Goal: Obtain resource: Download file/media

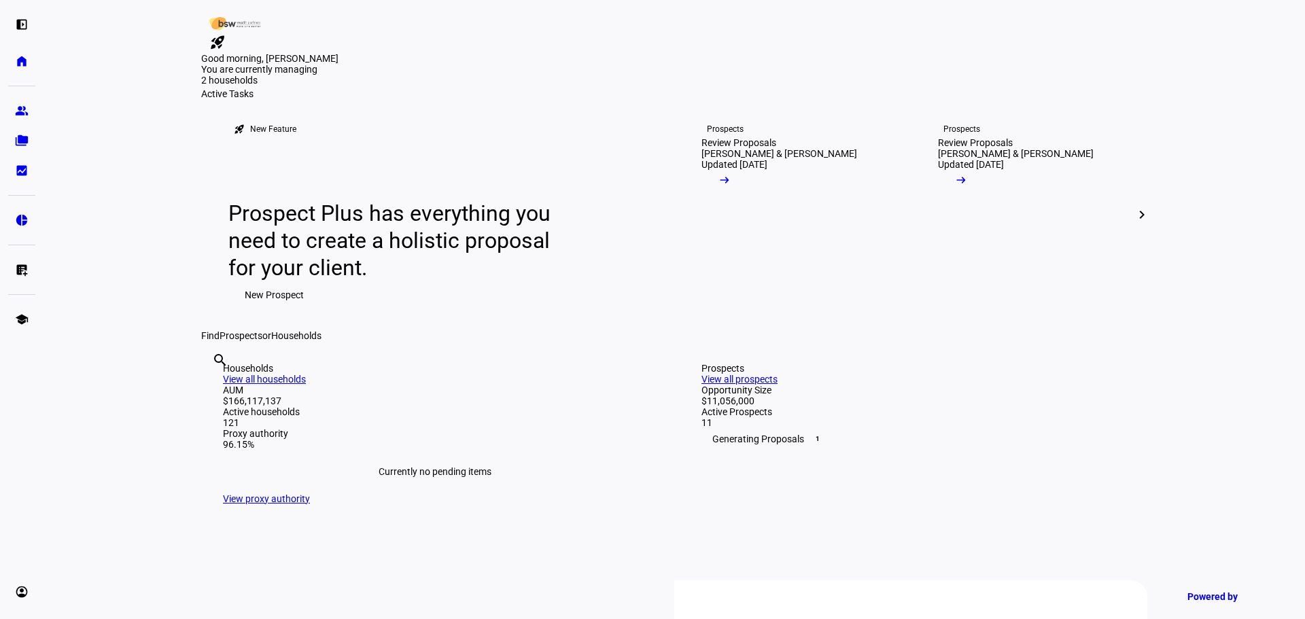
click at [215, 387] on input "text" at bounding box center [213, 378] width 3 height 16
drag, startPoint x: 593, startPoint y: 543, endPoint x: 591, endPoint y: 555, distance: 12.3
click at [223, 416] on div "search clear" at bounding box center [212, 378] width 22 height 75
click at [215, 387] on input "text" at bounding box center [213, 378] width 3 height 16
type input "d"
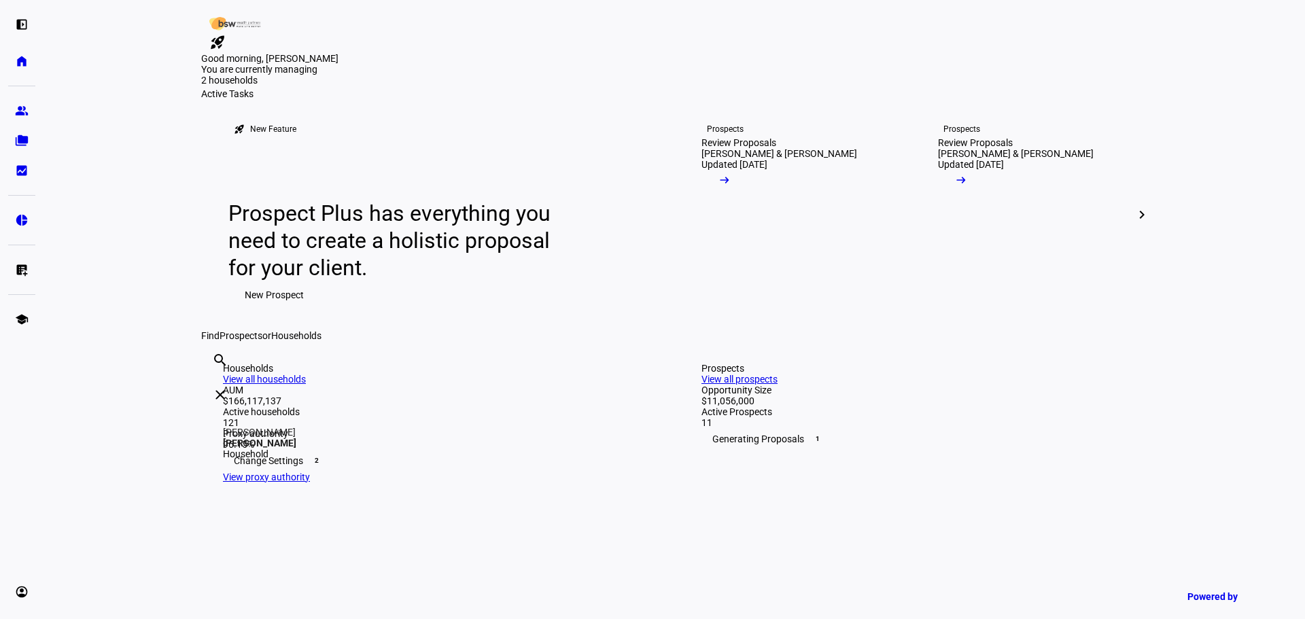
type input "[PERSON_NAME]"
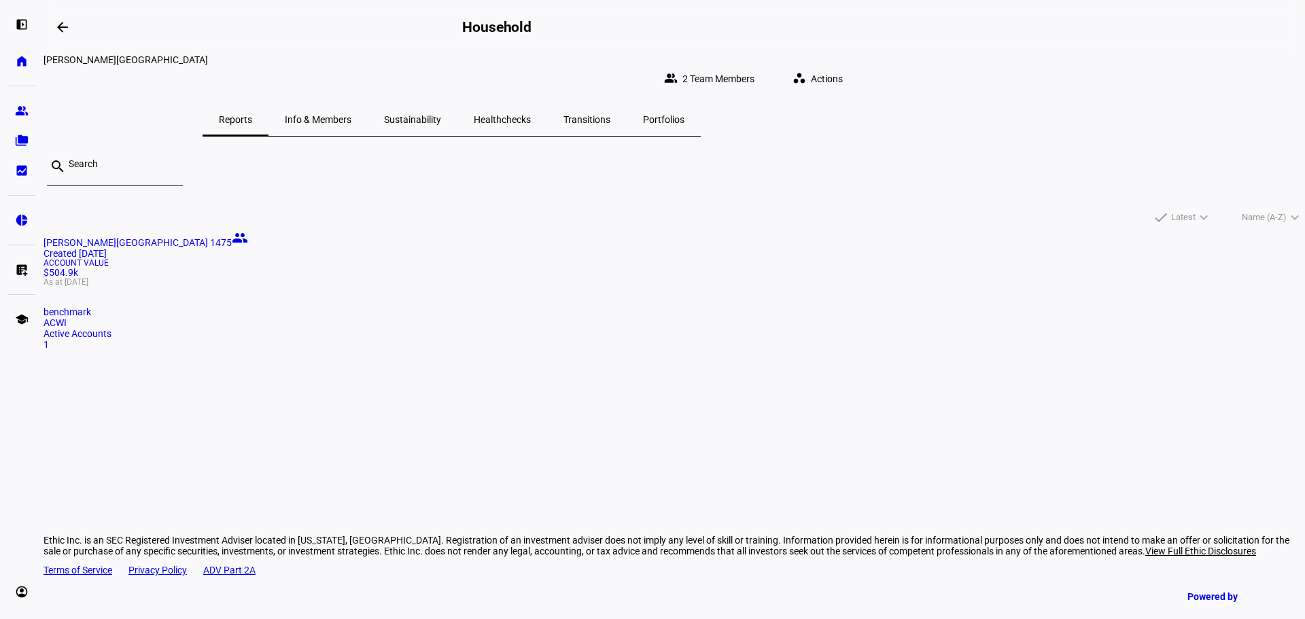
click at [415, 259] on mat-card-title "[PERSON_NAME] 1475 people Created [DATE]" at bounding box center [675, 244] width 1262 height 29
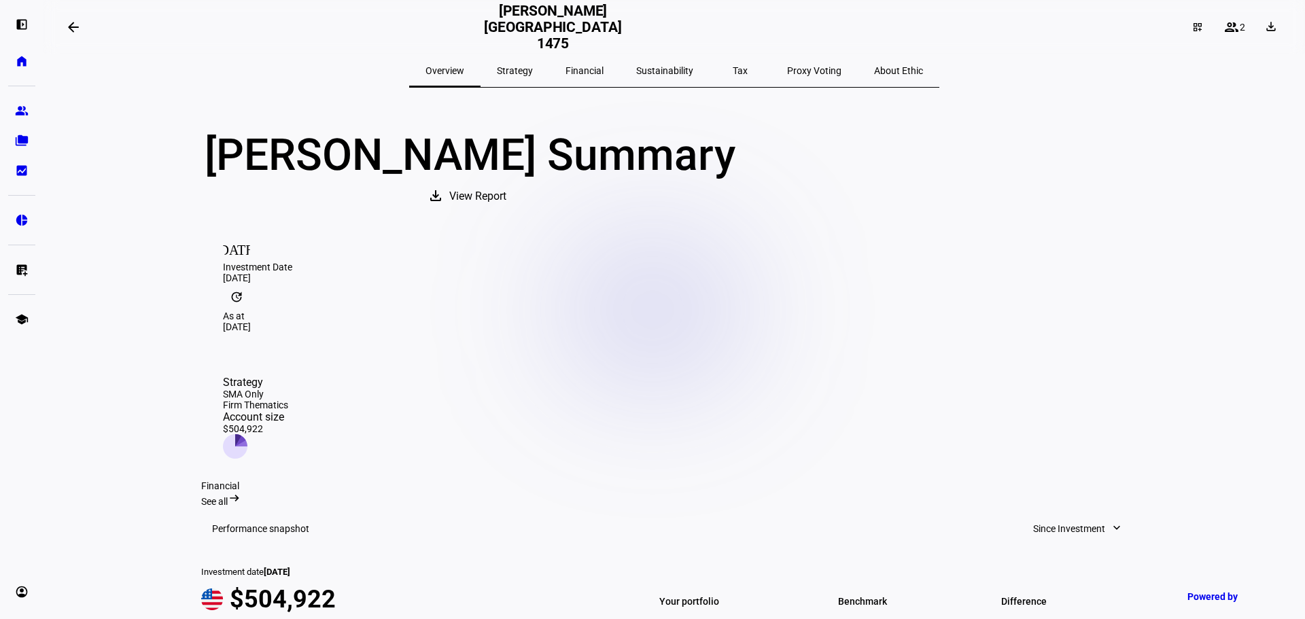
click at [506, 213] on span "View Report" at bounding box center [477, 196] width 57 height 33
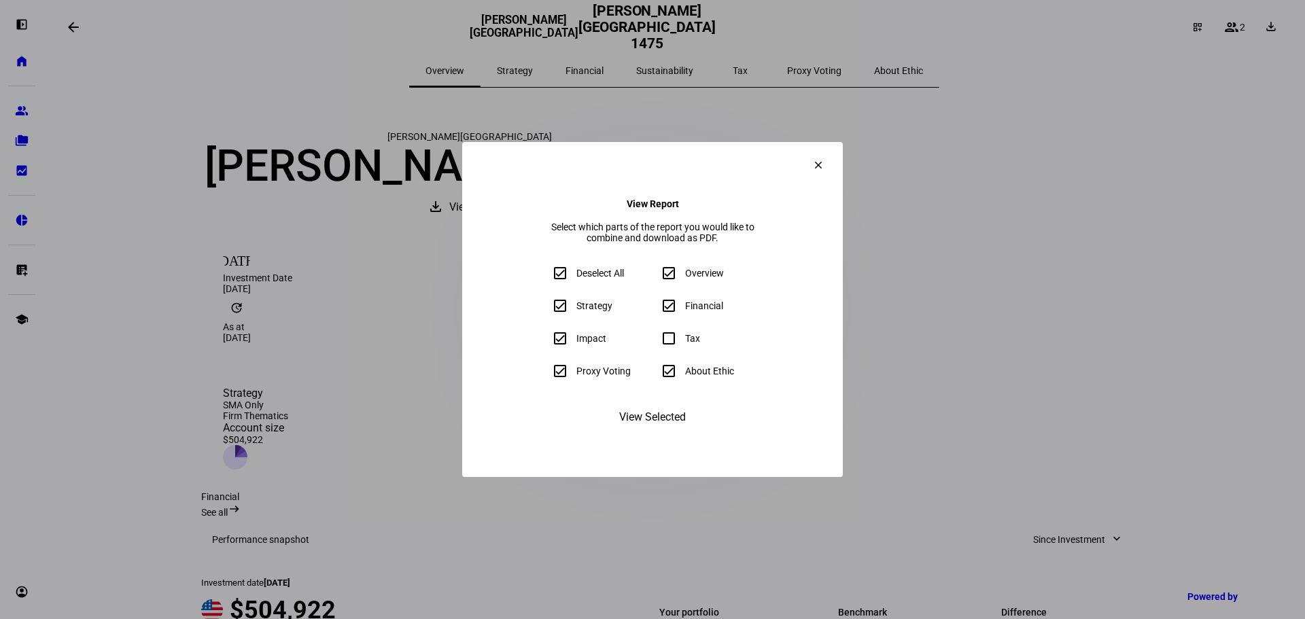
click at [670, 345] on eth-form-field-wrapper "Tax" at bounding box center [706, 338] width 103 height 27
click at [672, 346] on eth-form-field-wrapper "Tax" at bounding box center [706, 338] width 103 height 27
click at [668, 434] on span "View Selected" at bounding box center [652, 417] width 67 height 33
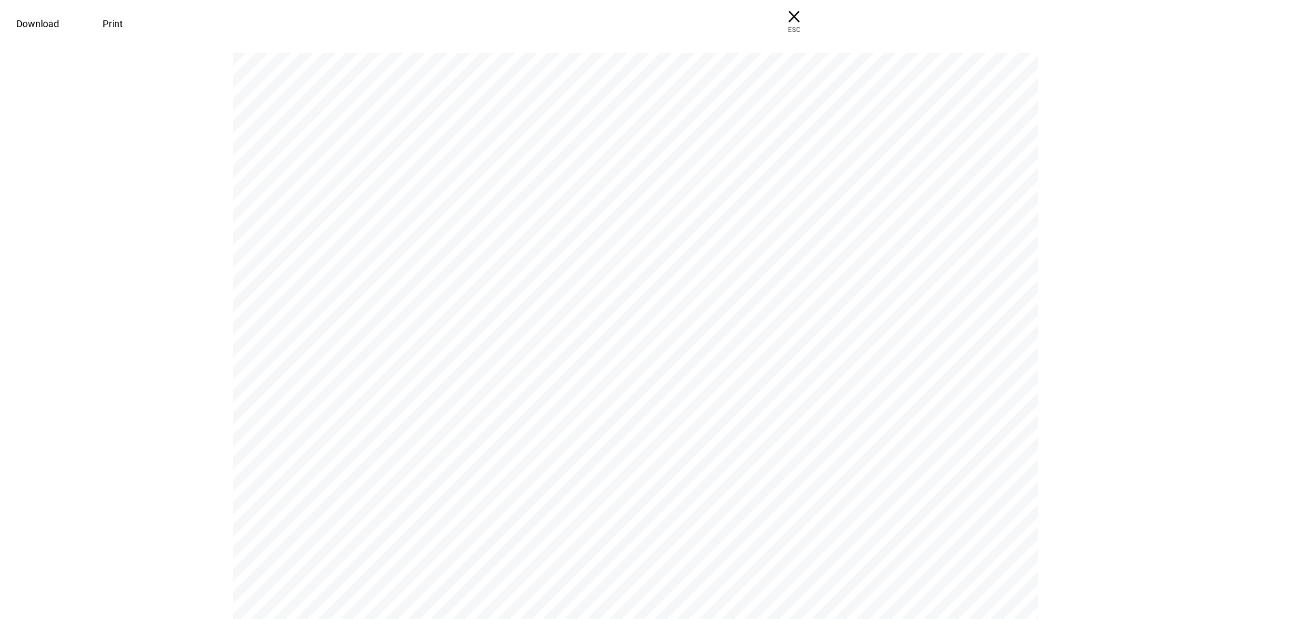
click at [75, 21] on span at bounding box center [37, 23] width 75 height 33
